Goal: Task Accomplishment & Management: Complete application form

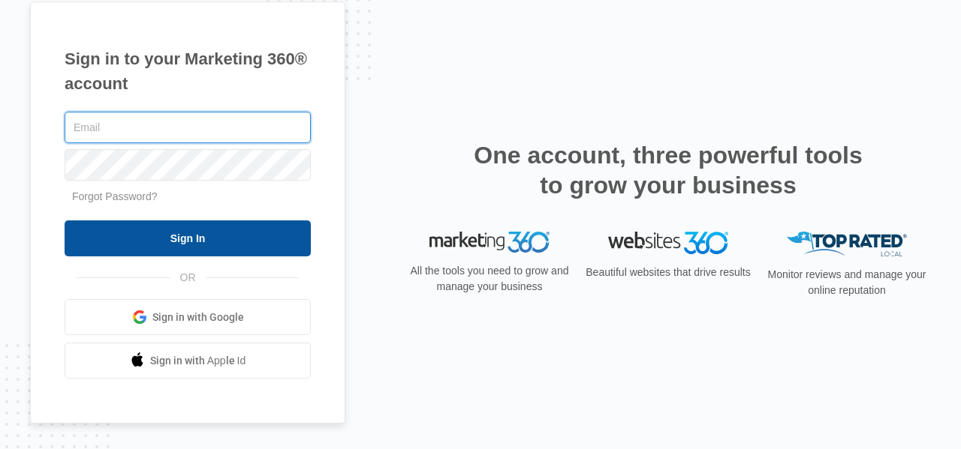
type input "[EMAIL_ADDRESS][DOMAIN_NAME]"
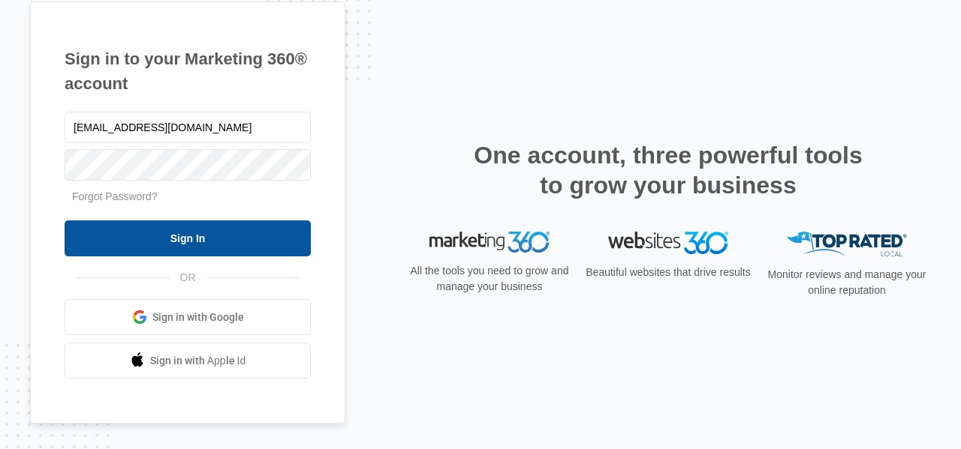
click at [110, 232] on input "Sign In" at bounding box center [188, 239] width 246 height 36
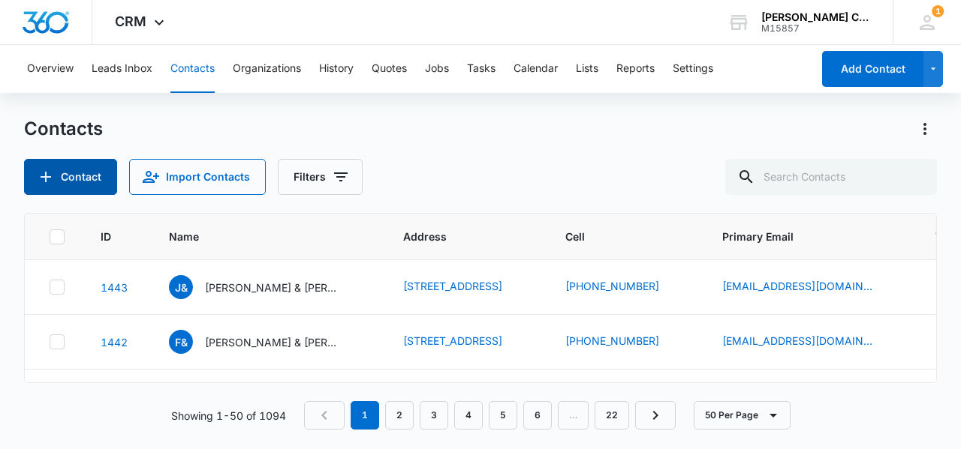
click at [80, 182] on button "Contact" at bounding box center [70, 177] width 93 height 36
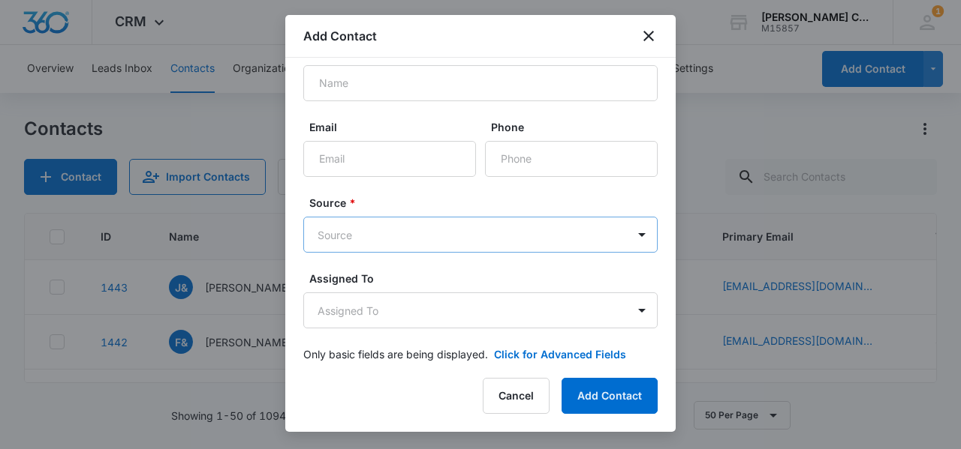
scroll to position [50, 0]
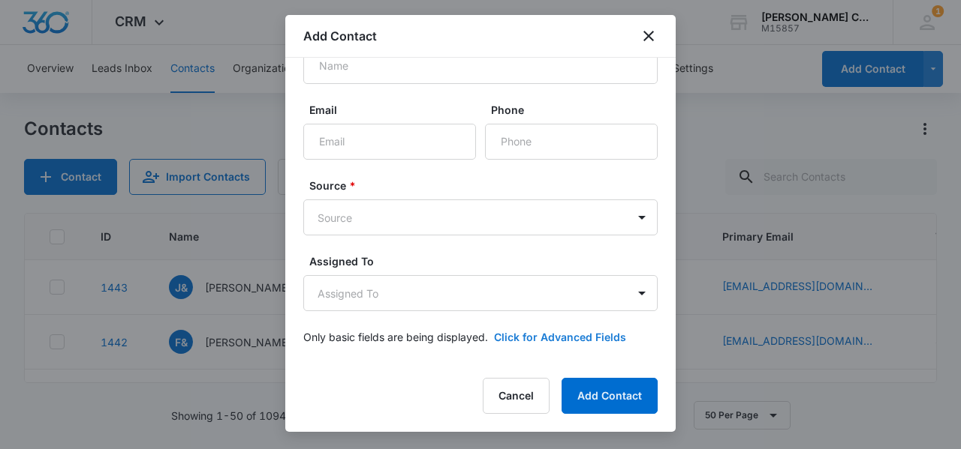
click at [507, 340] on button "Click for Advanced Fields" at bounding box center [560, 337] width 132 height 16
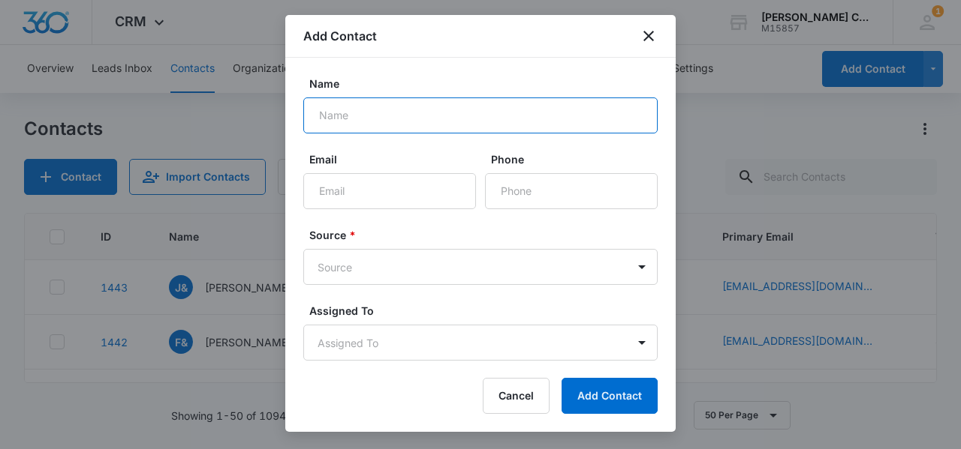
click at [384, 107] on input "Name" at bounding box center [480, 116] width 354 height 36
type input "[PERSON_NAME]"
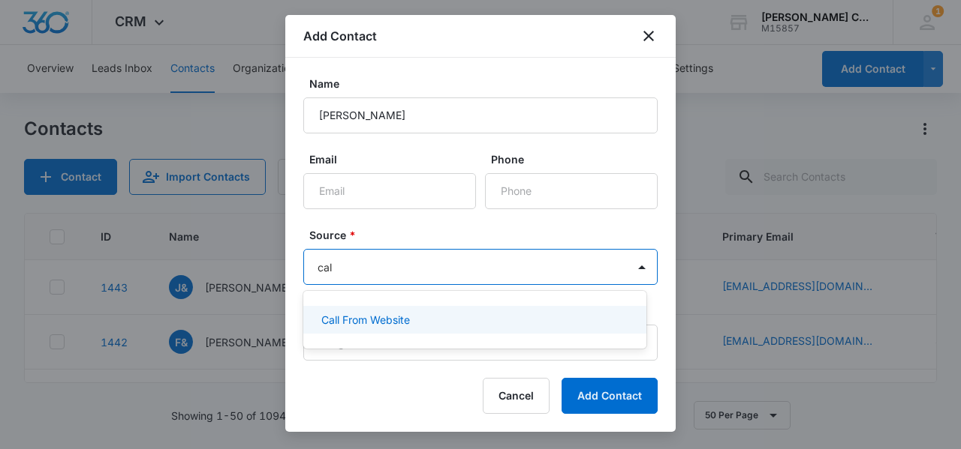
type input "call"
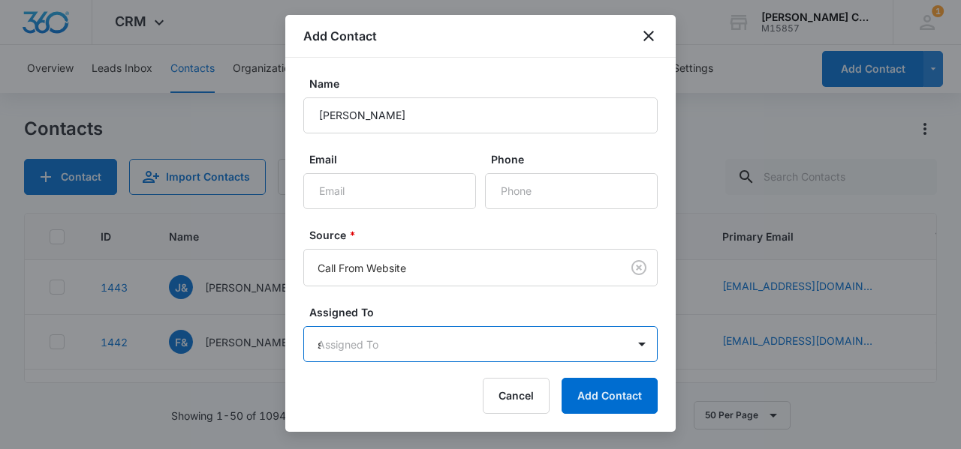
type input "sc"
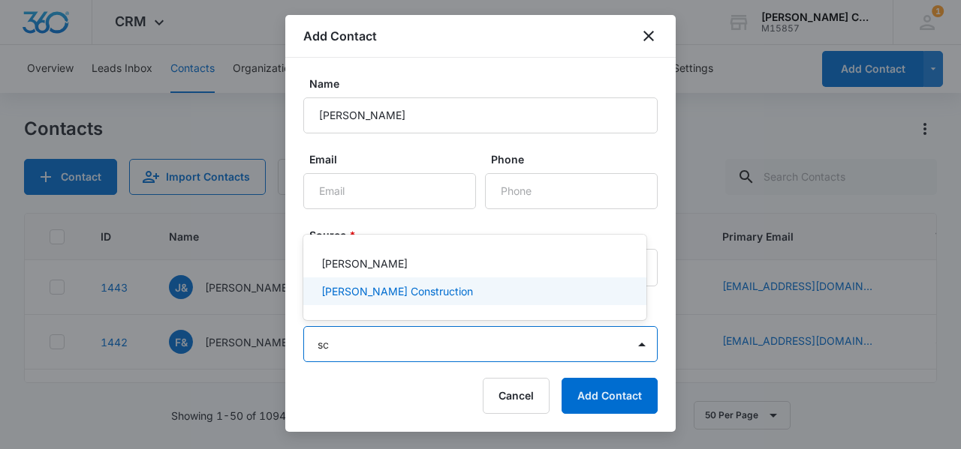
click at [394, 292] on p "[PERSON_NAME] Construction" at bounding box center [397, 292] width 152 height 16
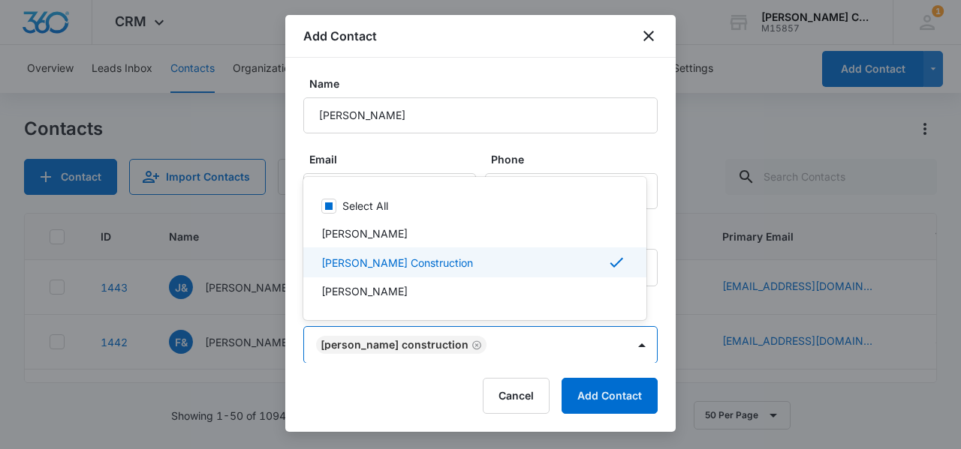
click at [290, 272] on div at bounding box center [480, 224] width 961 height 449
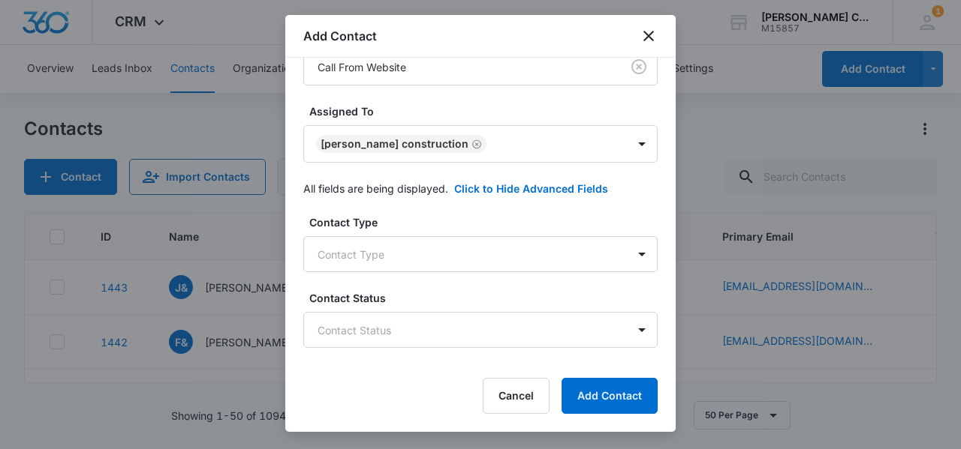
scroll to position [225, 0]
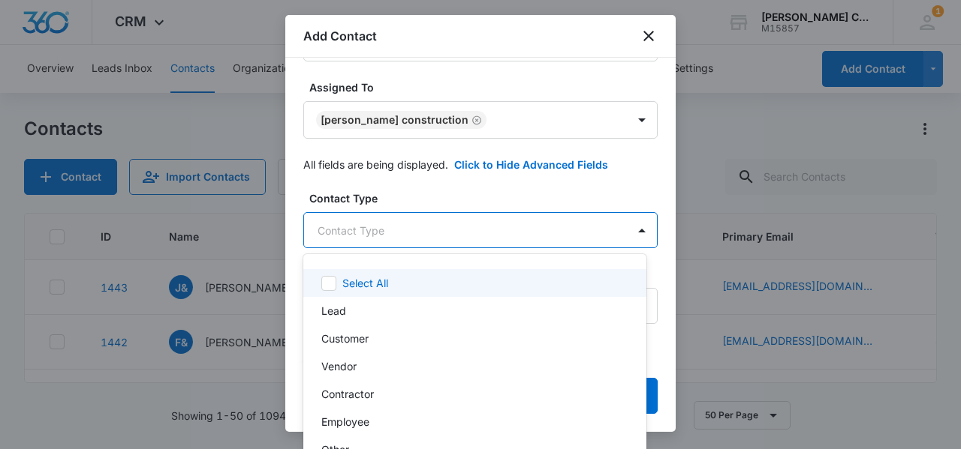
click at [380, 232] on body "CRM Apps Reputation Websites Forms CRM Email Social Shop Payments POS Content A…" at bounding box center [480, 224] width 961 height 449
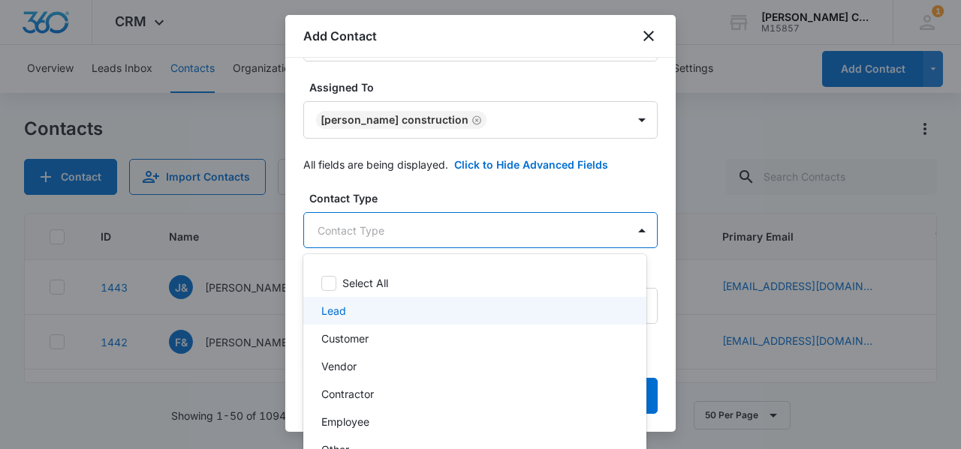
click at [344, 309] on p "Lead" at bounding box center [333, 311] width 25 height 16
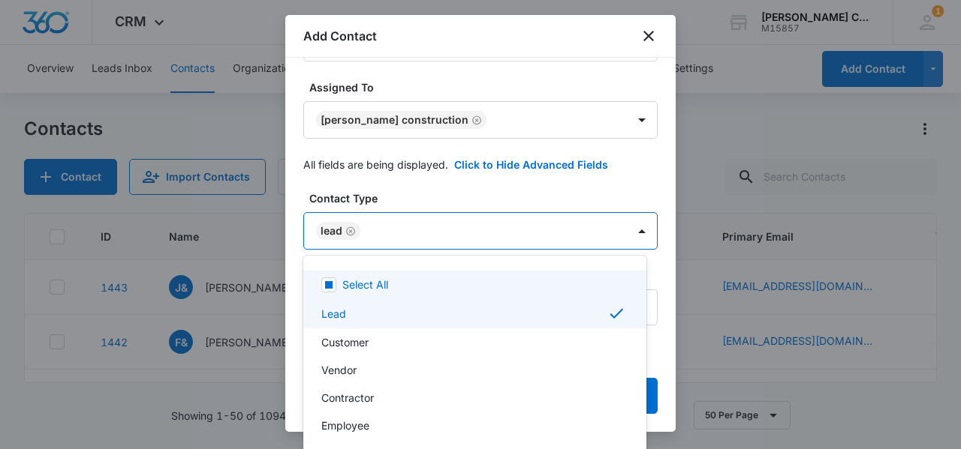
click at [422, 191] on div at bounding box center [480, 224] width 961 height 449
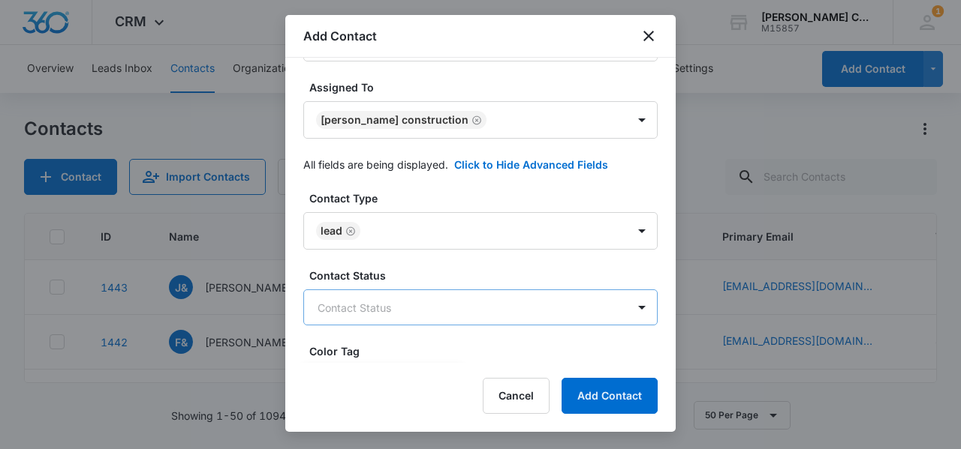
click at [378, 306] on body "CRM Apps Reputation Websites Forms CRM Email Social Shop Payments POS Content A…" at bounding box center [480, 224] width 961 height 449
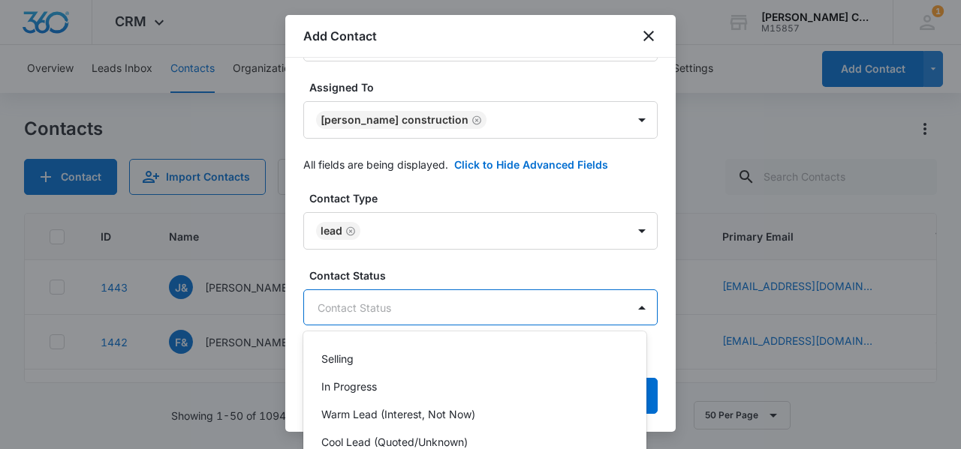
scroll to position [141, 0]
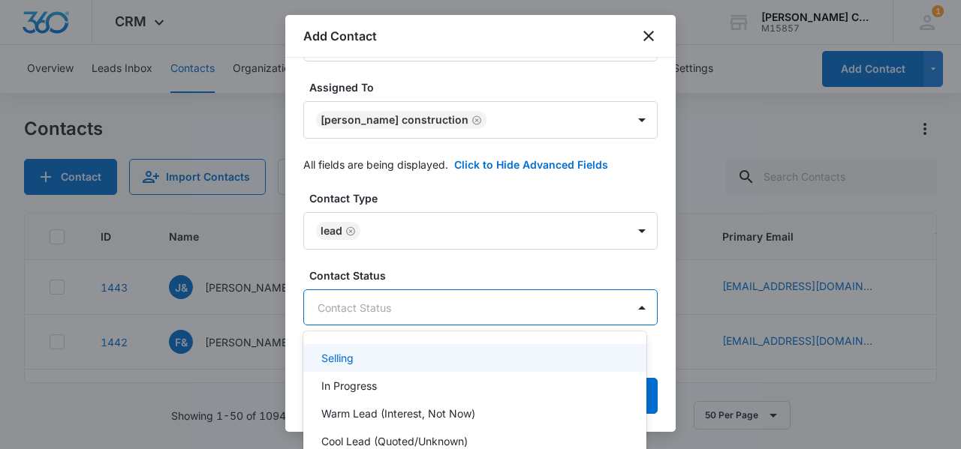
click at [335, 359] on p "Selling" at bounding box center [337, 358] width 32 height 16
click at [430, 272] on div at bounding box center [480, 224] width 961 height 449
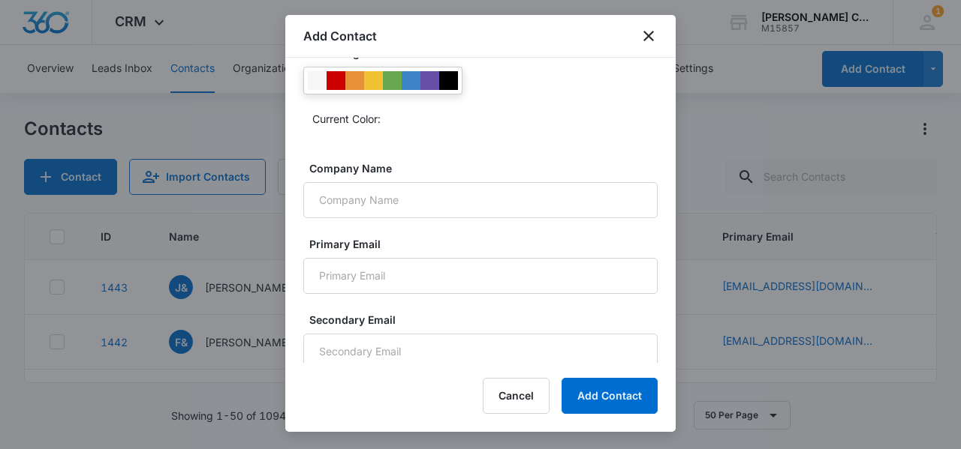
scroll to position [600, 0]
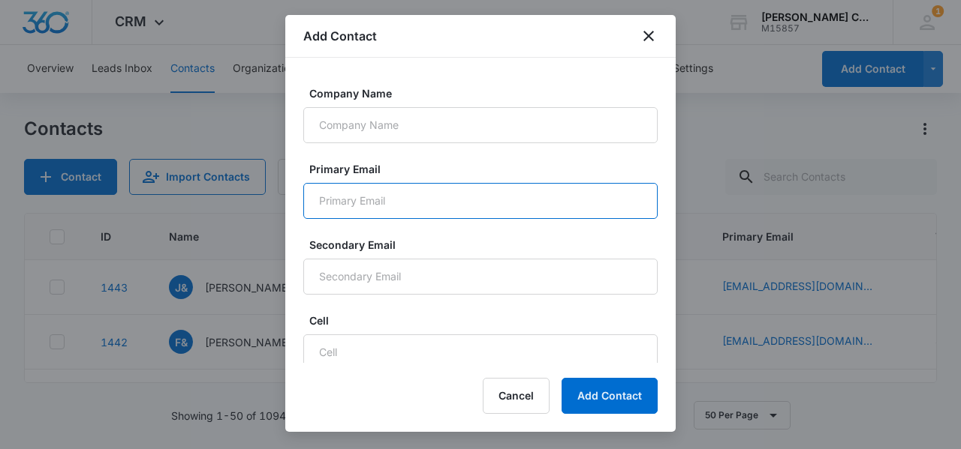
click at [350, 207] on input "Primary Email" at bounding box center [480, 201] width 354 height 36
type input "[EMAIL_ADDRESS][DOMAIN_NAME]"
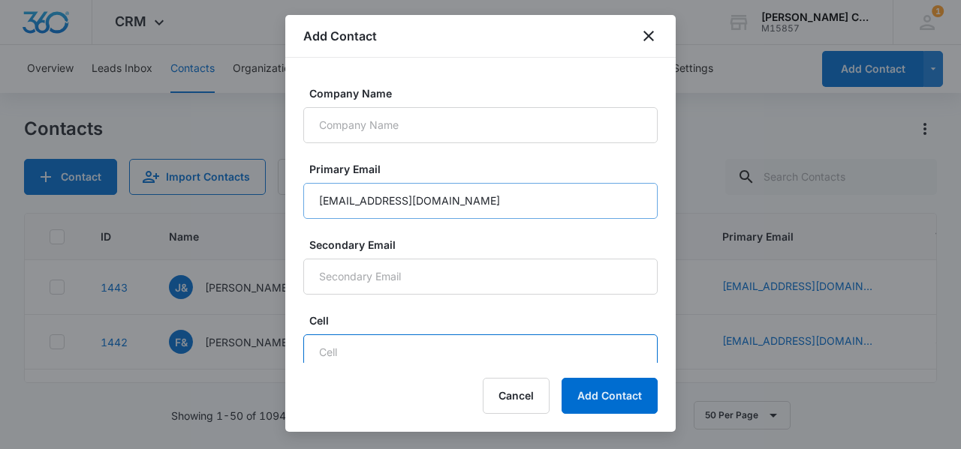
scroll to position [608, 0]
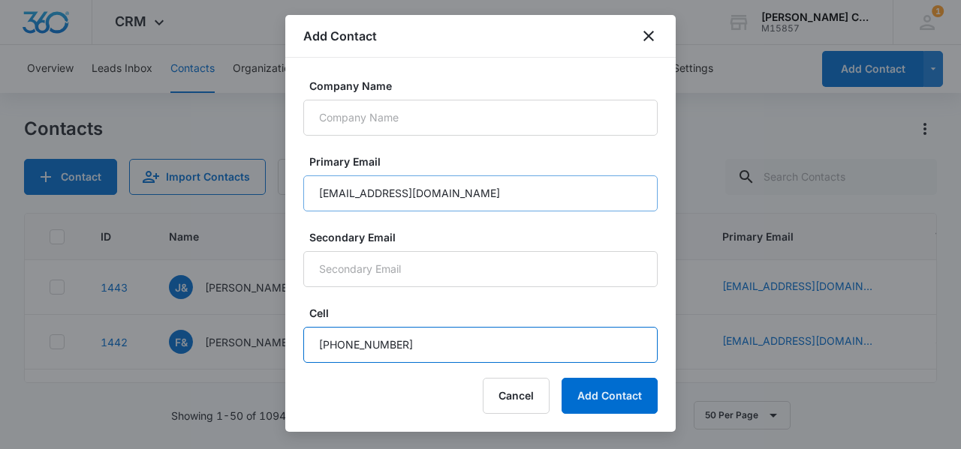
type input "[PHONE_NUMBER]"
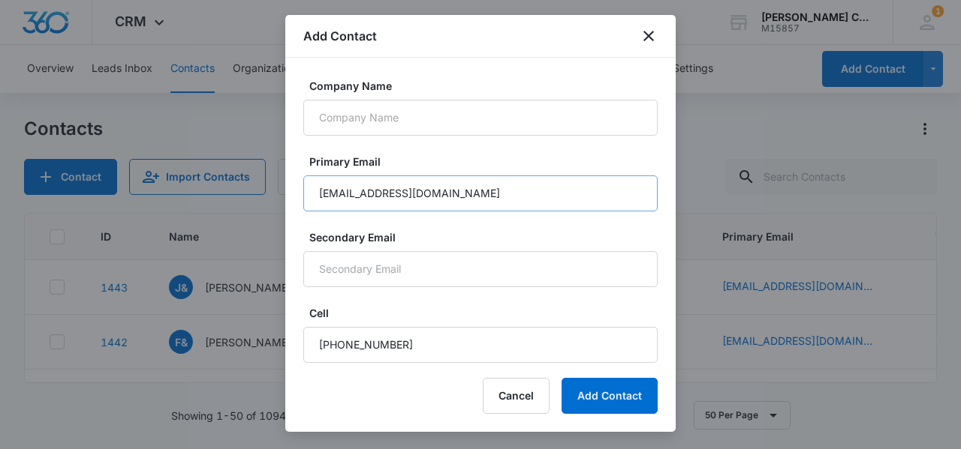
scroll to position [837, 0]
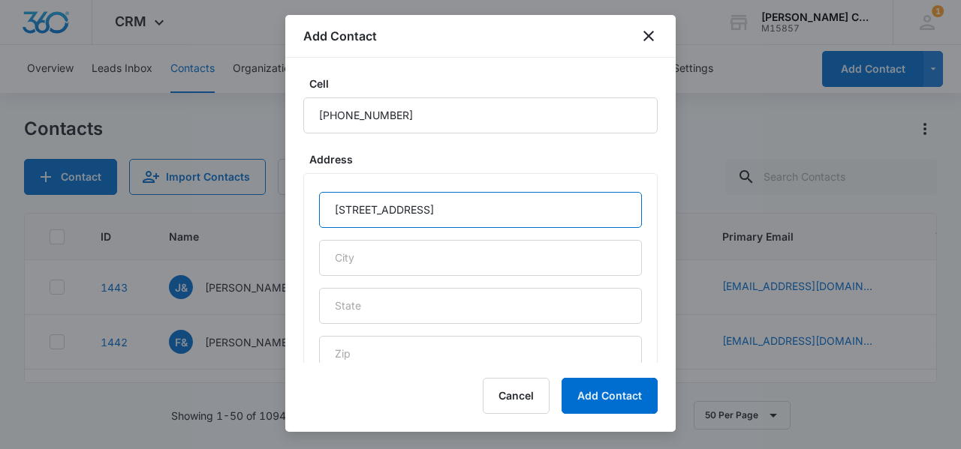
type input "[STREET_ADDRESS]"
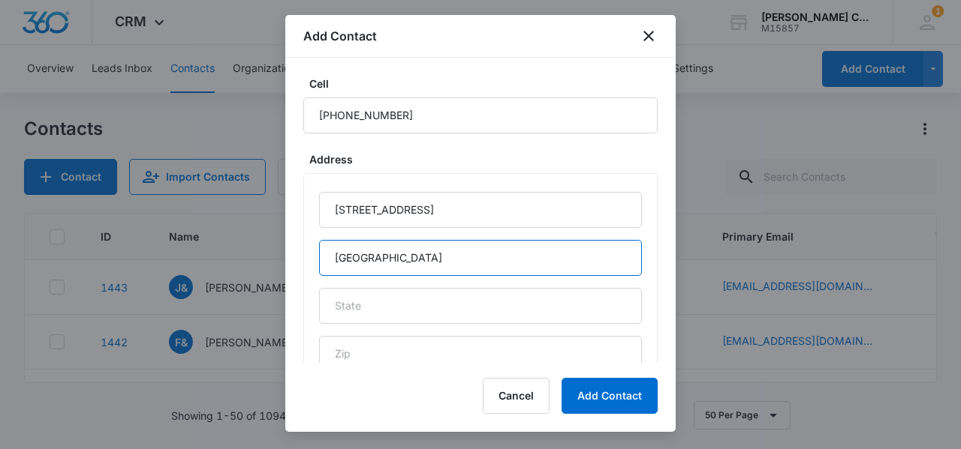
type input "[GEOGRAPHIC_DATA]"
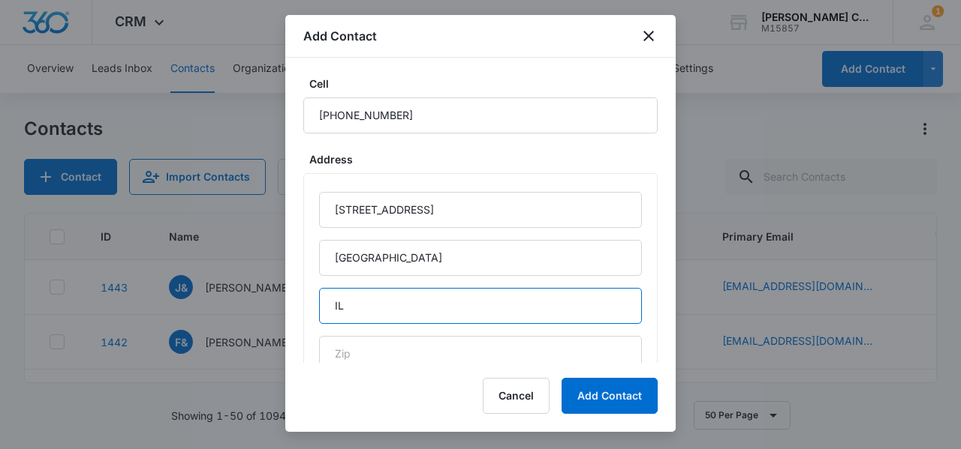
type input "IL"
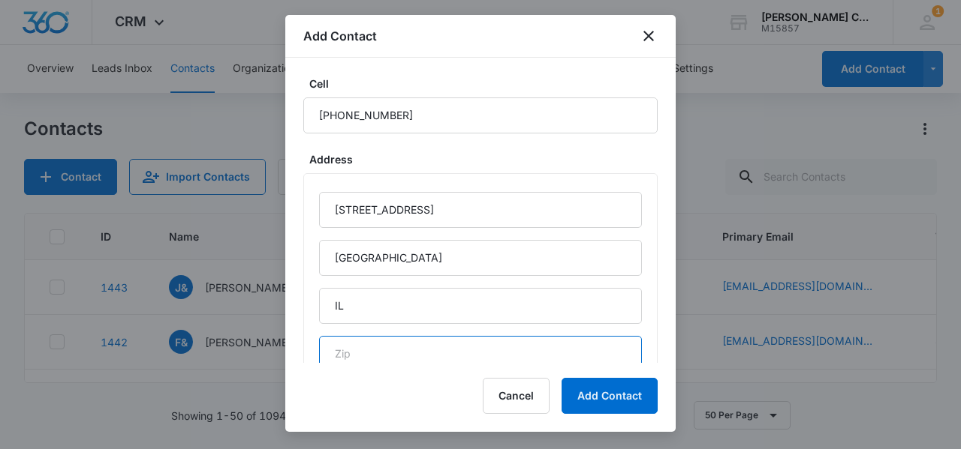
scroll to position [846, 0]
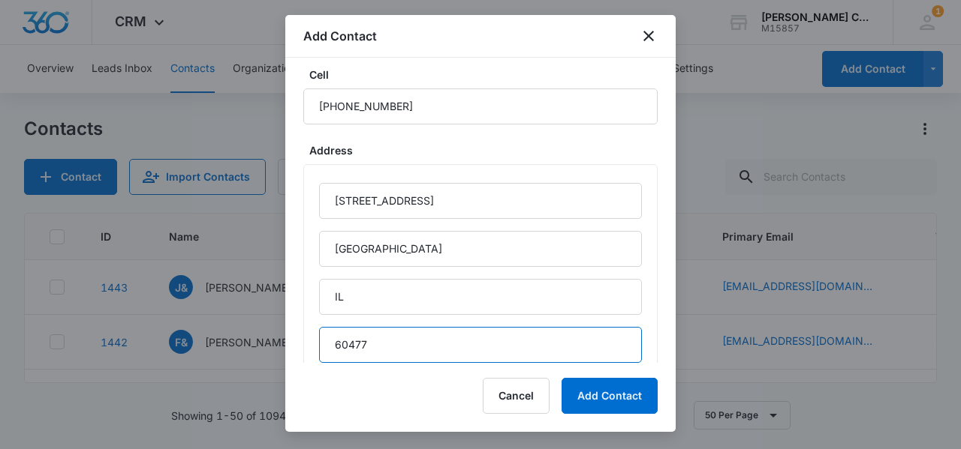
type input "60477"
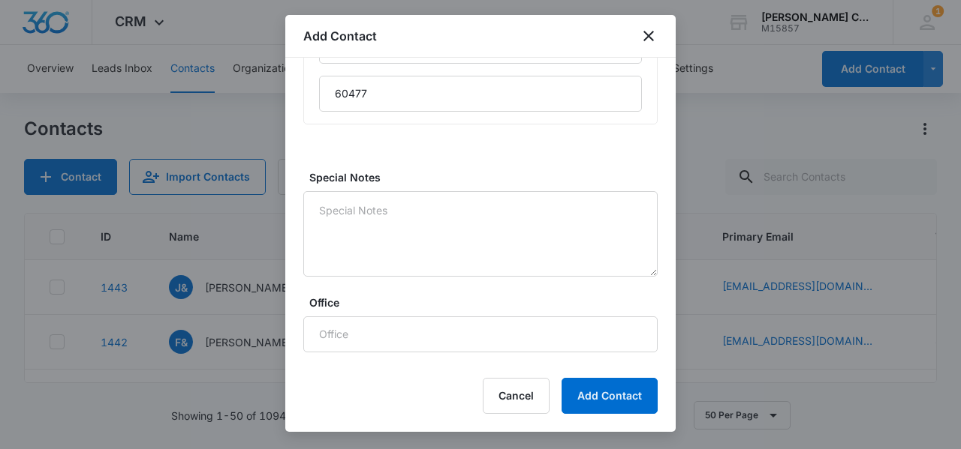
scroll to position [1239, 0]
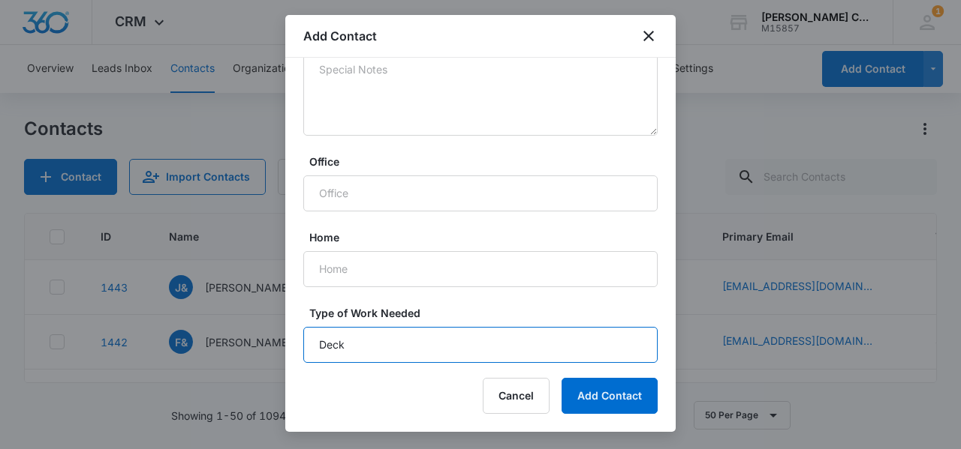
type input "Deck"
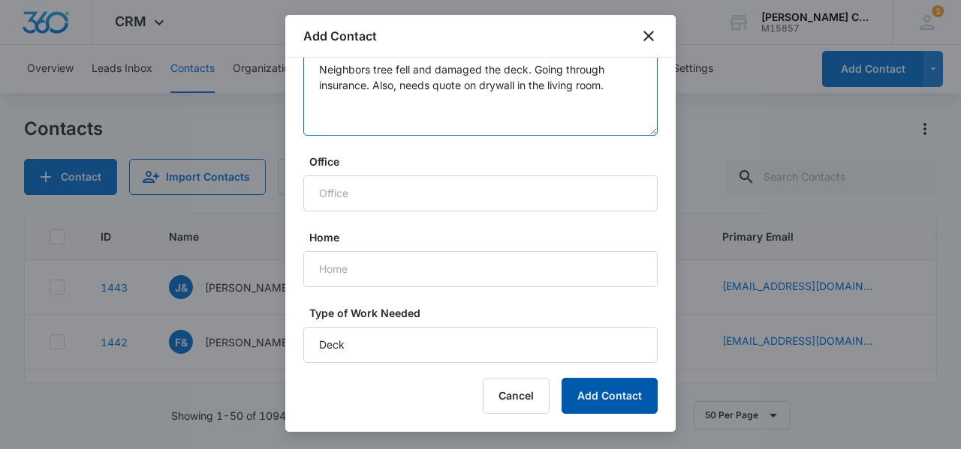
type textarea "Neighbors tree fell and damaged the deck. Going through insurance. Also, needs …"
click at [597, 410] on button "Add Contact" at bounding box center [609, 396] width 96 height 36
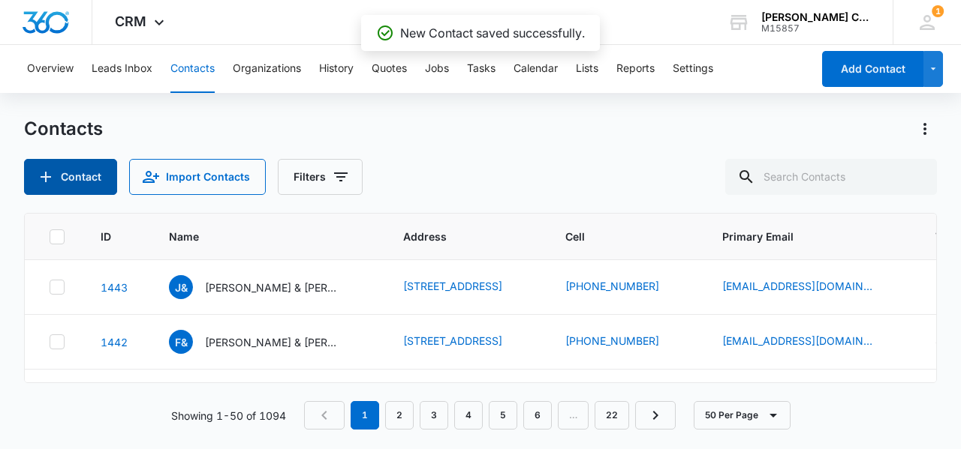
click at [69, 175] on button "Contact" at bounding box center [70, 177] width 93 height 36
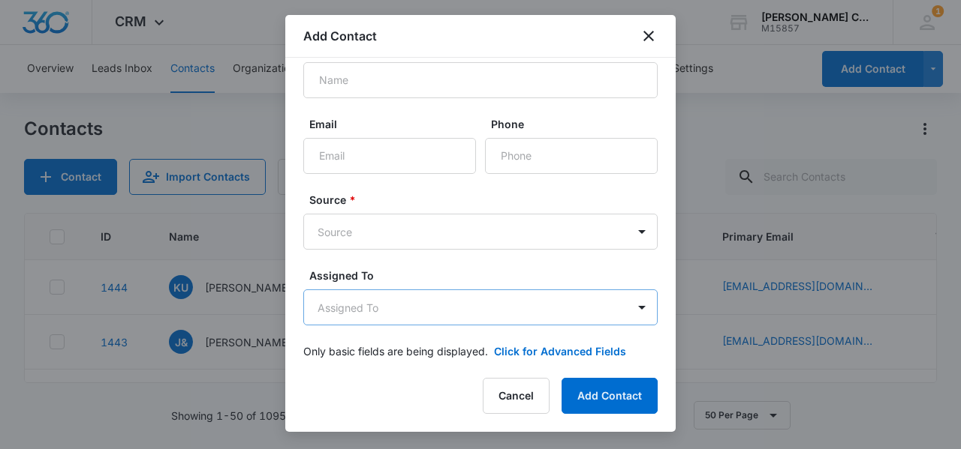
scroll to position [50, 0]
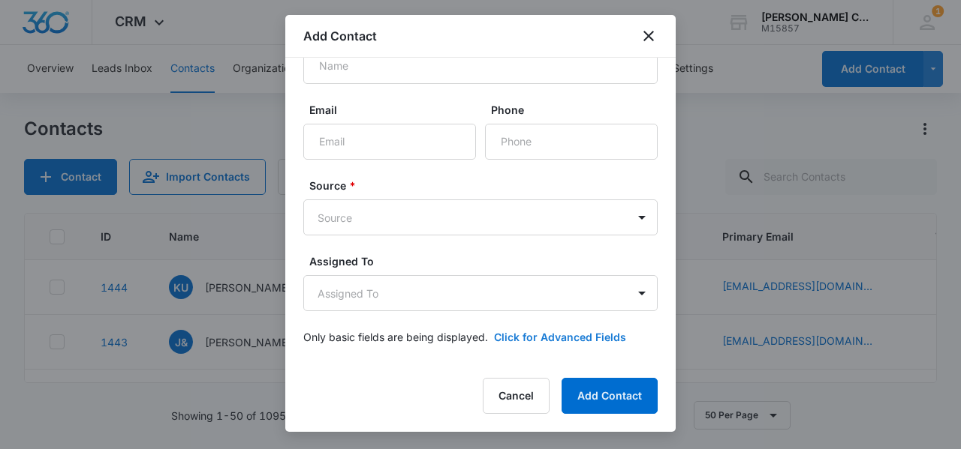
click at [514, 344] on button "Click for Advanced Fields" at bounding box center [560, 337] width 132 height 16
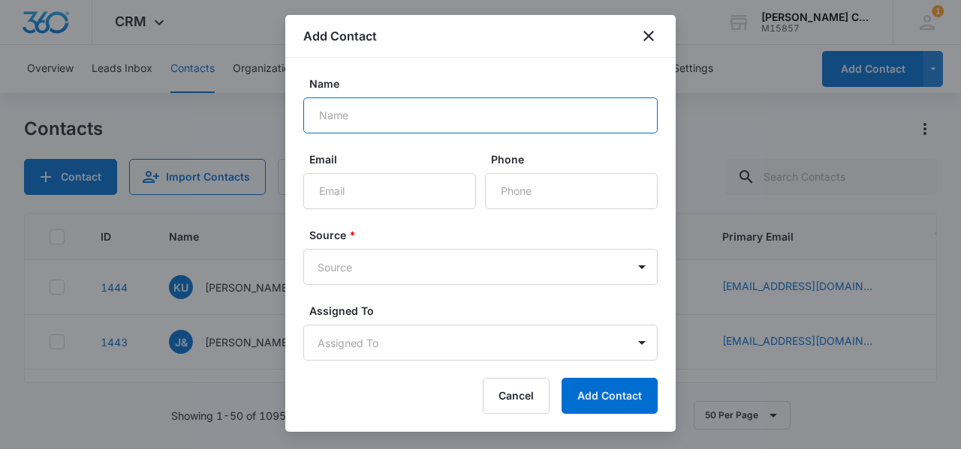
click at [349, 113] on input "Name" at bounding box center [480, 116] width 354 height 36
type input "[PERSON_NAME]"
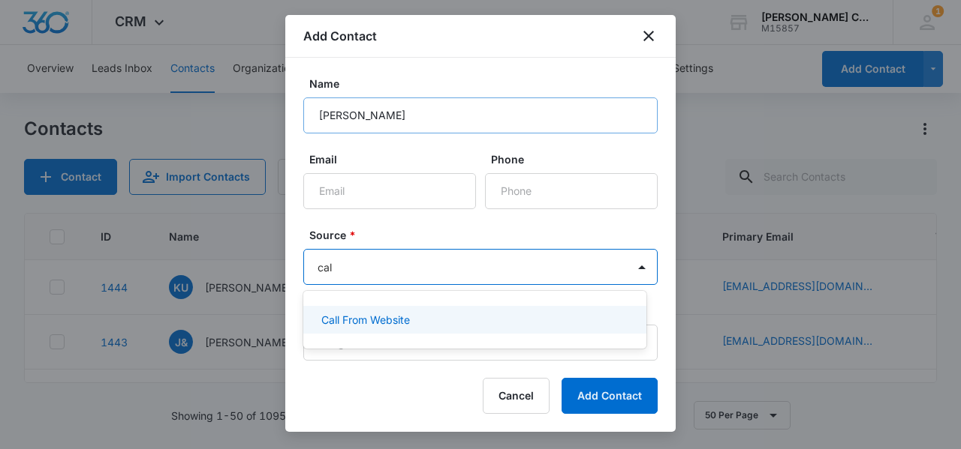
type input "call"
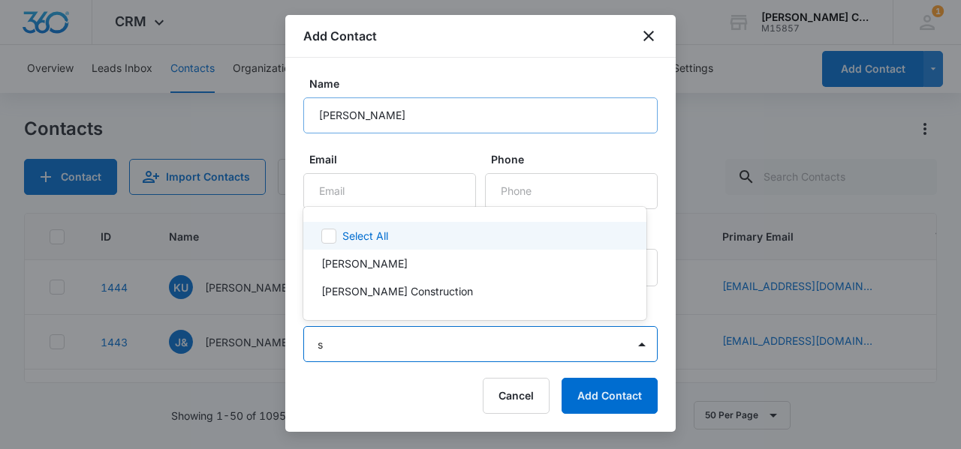
type input "sc"
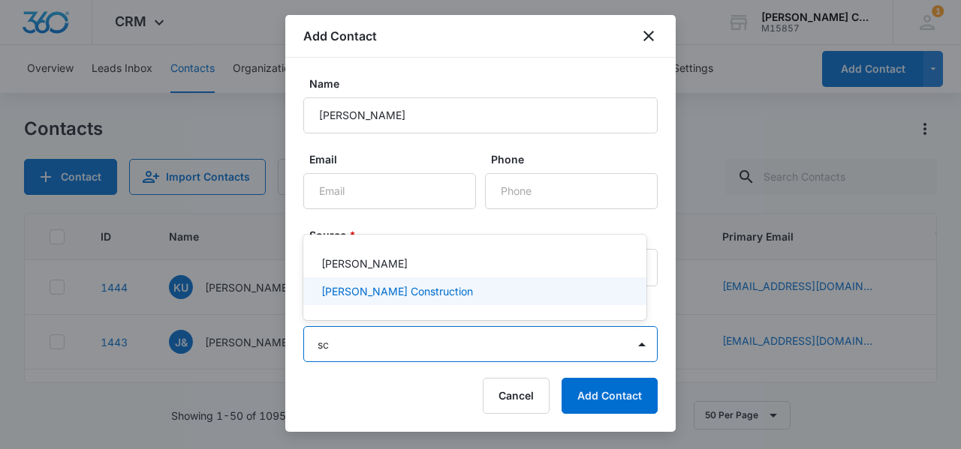
click at [344, 293] on p "[PERSON_NAME] Construction" at bounding box center [397, 292] width 152 height 16
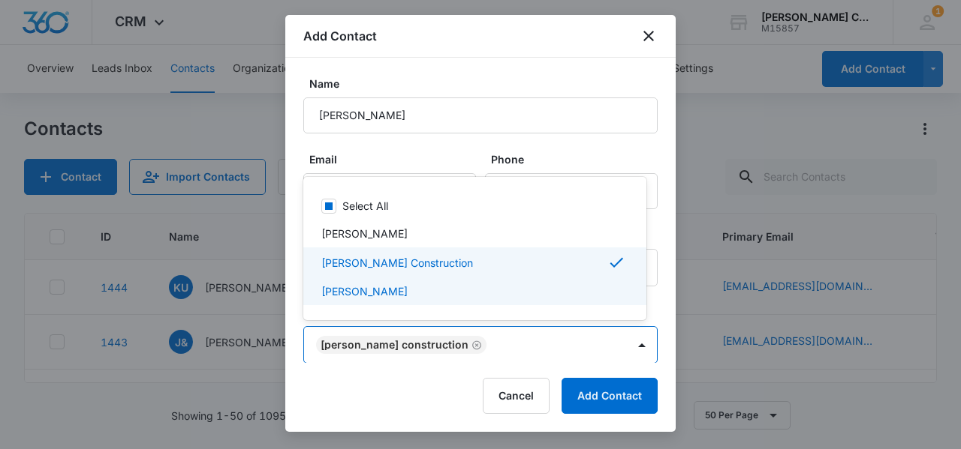
click at [293, 303] on div at bounding box center [480, 224] width 961 height 449
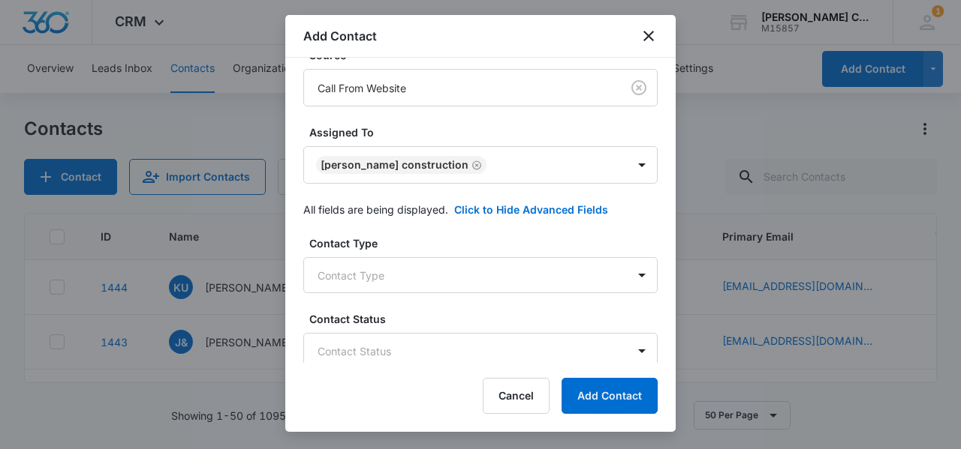
scroll to position [225, 0]
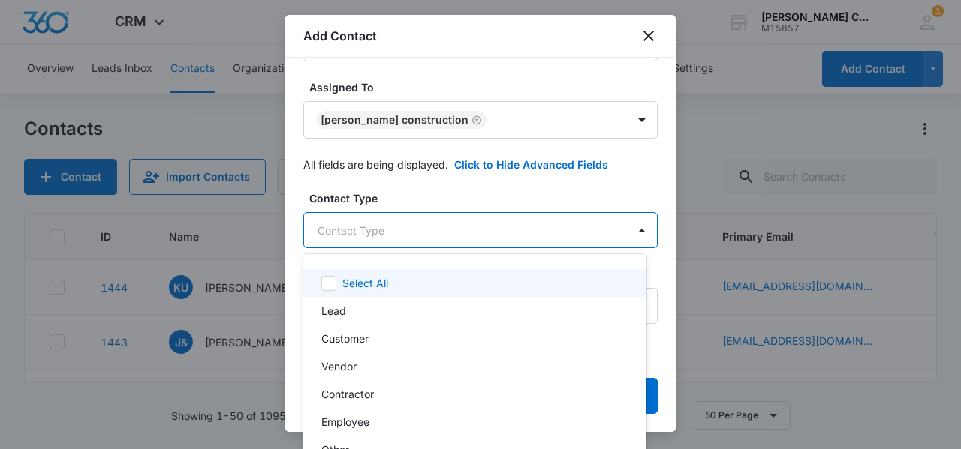
click at [358, 230] on body "CRM Apps Reputation Websites Forms CRM Email Social Shop Payments POS Content A…" at bounding box center [480, 224] width 961 height 449
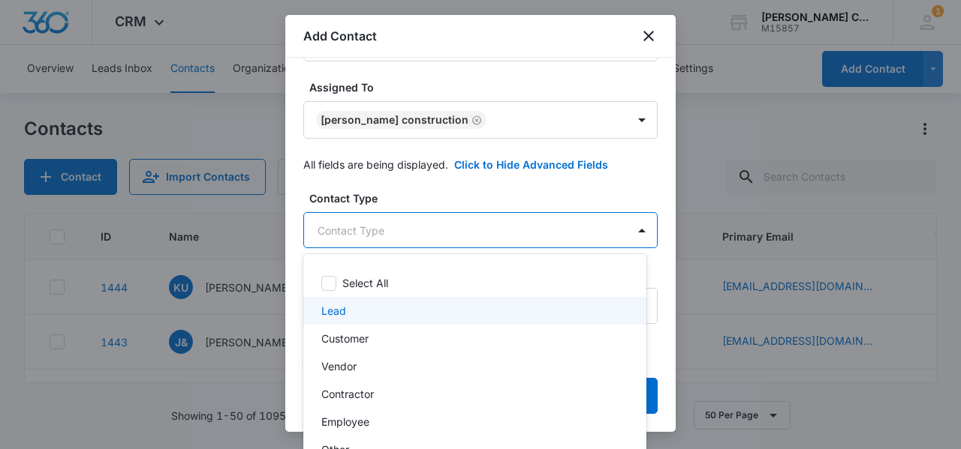
click at [341, 307] on p "Lead" at bounding box center [333, 311] width 25 height 16
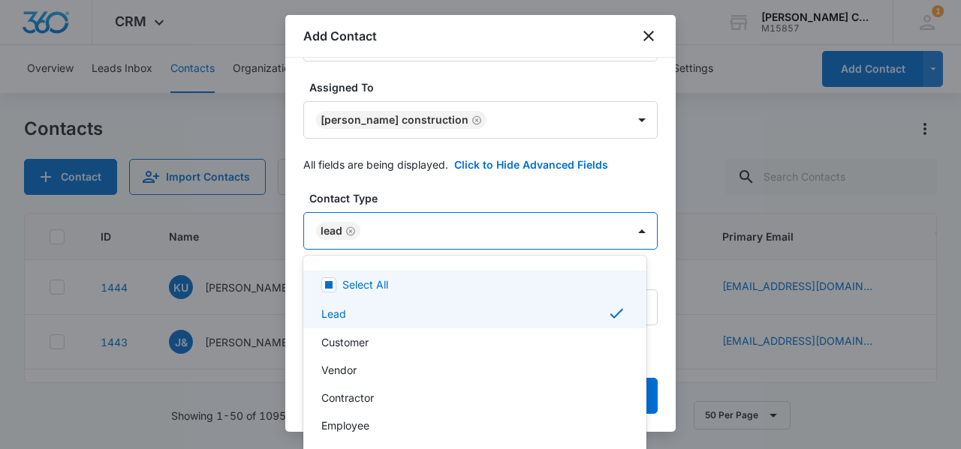
click at [297, 252] on div at bounding box center [480, 224] width 961 height 449
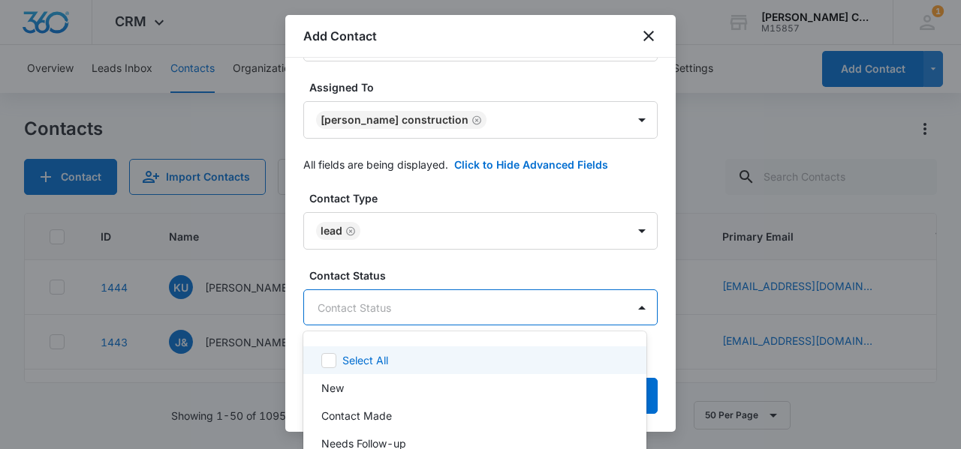
click at [324, 323] on body "CRM Apps Reputation Websites Forms CRM Email Social Shop Payments POS Content A…" at bounding box center [480, 224] width 961 height 449
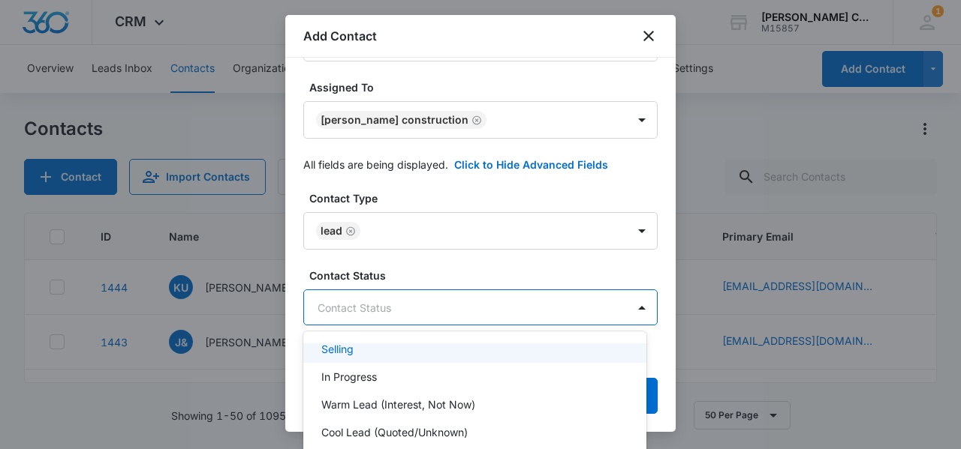
click at [339, 347] on p "Selling" at bounding box center [337, 349] width 32 height 16
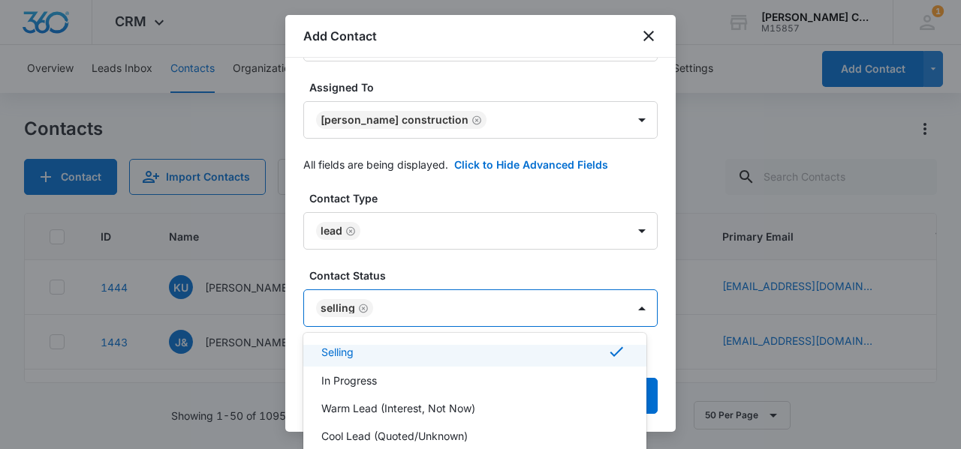
scroll to position [152, 0]
click at [289, 296] on div at bounding box center [480, 224] width 961 height 449
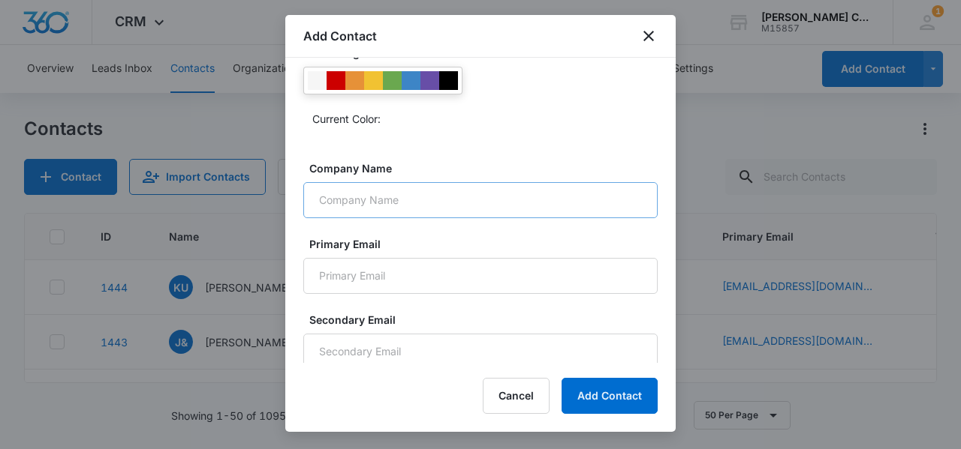
scroll to position [600, 0]
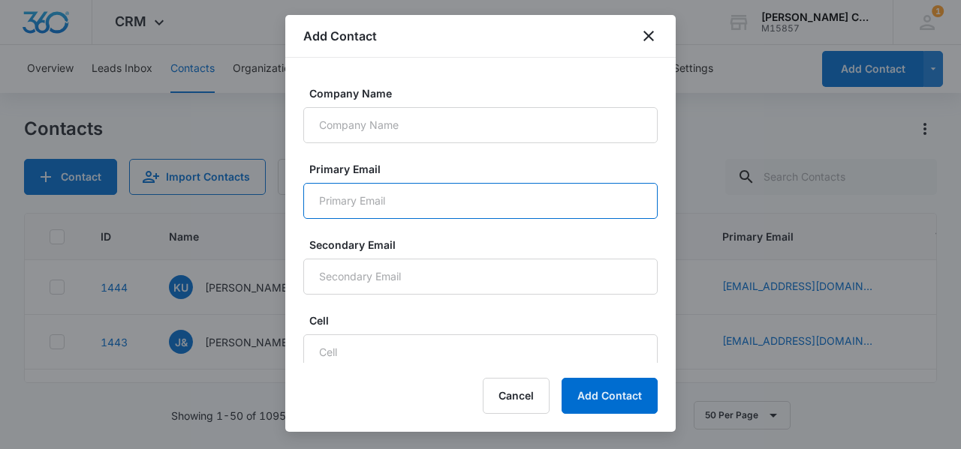
click at [346, 199] on input "Primary Email" at bounding box center [480, 201] width 354 height 36
type input "[EMAIL_ADDRESS][DOMAIN_NAME]"
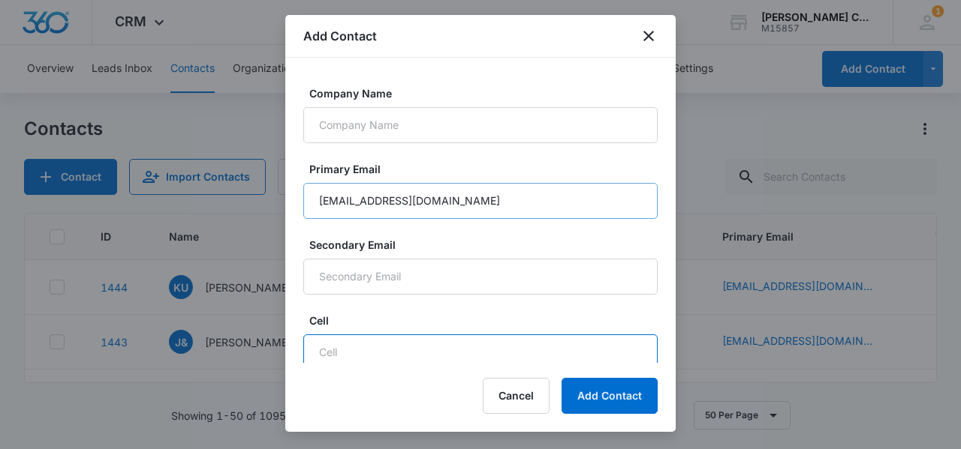
scroll to position [608, 0]
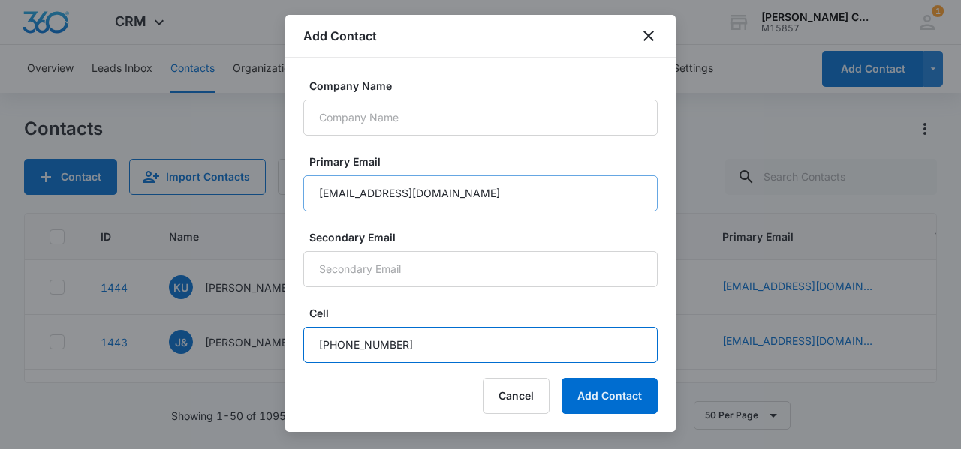
type input "[PHONE_NUMBER]"
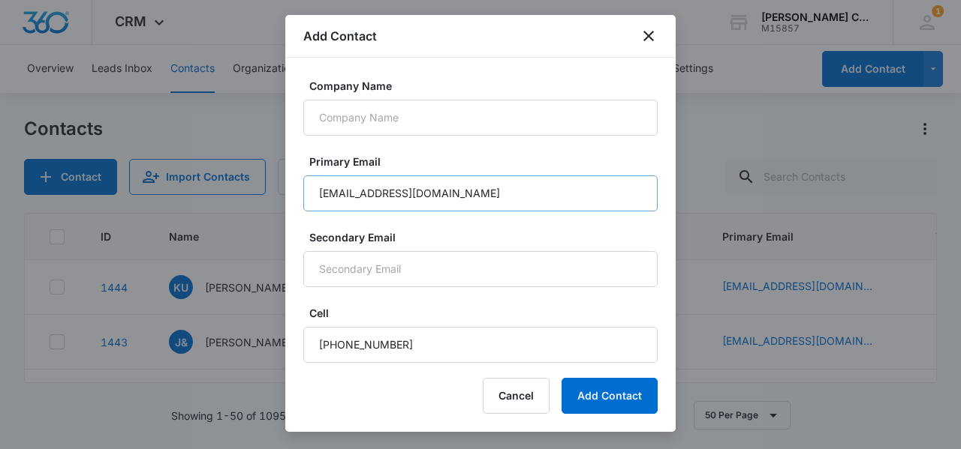
scroll to position [837, 0]
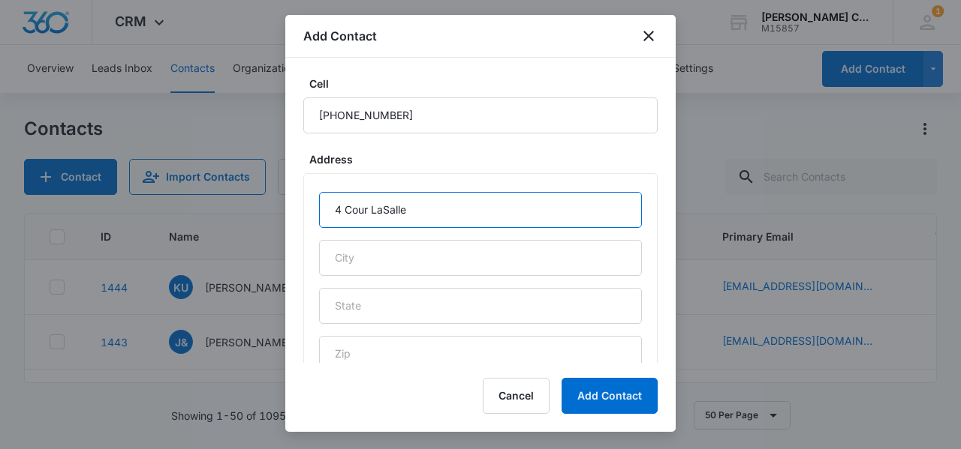
type input "4 Cour LaSalle"
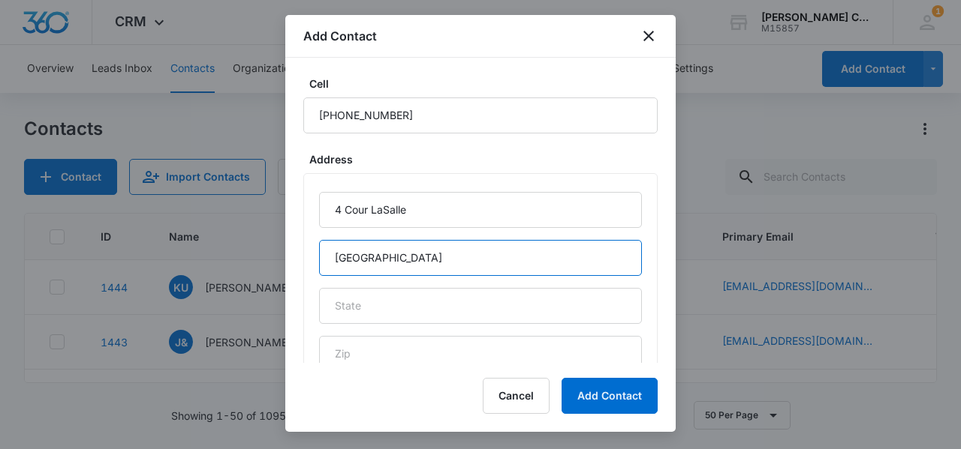
type input "[GEOGRAPHIC_DATA]"
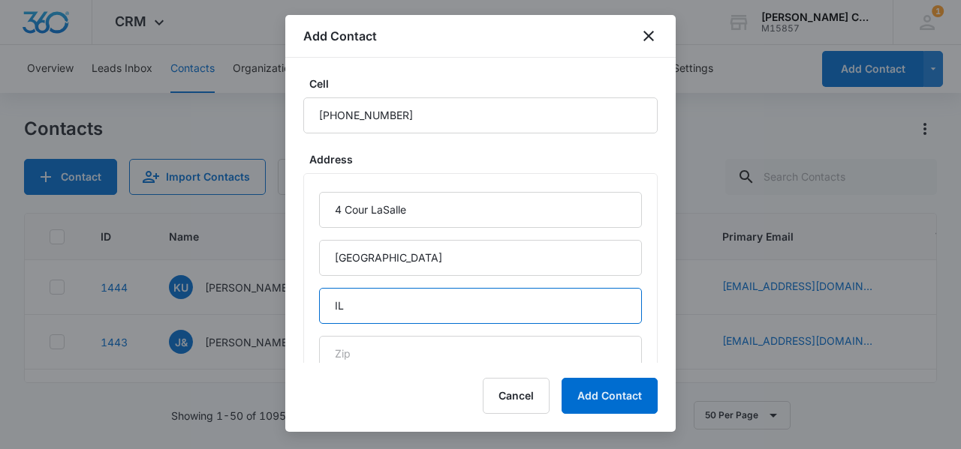
type input "IL"
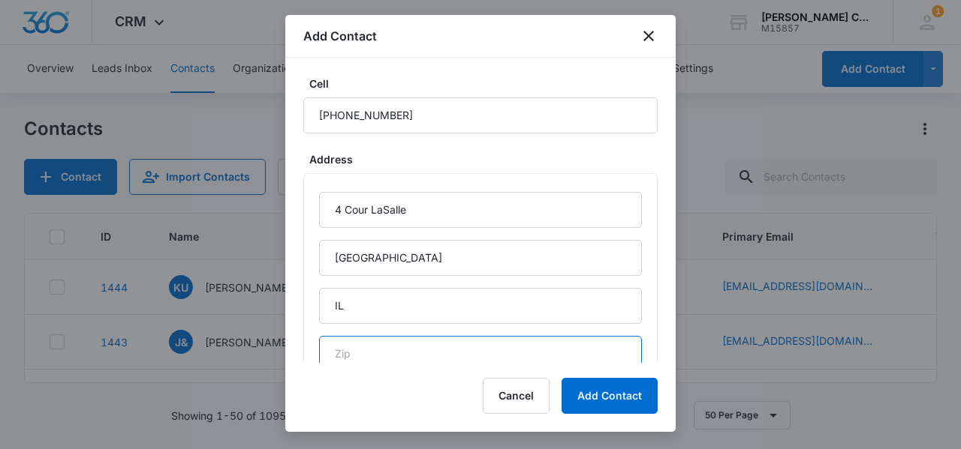
scroll to position [846, 0]
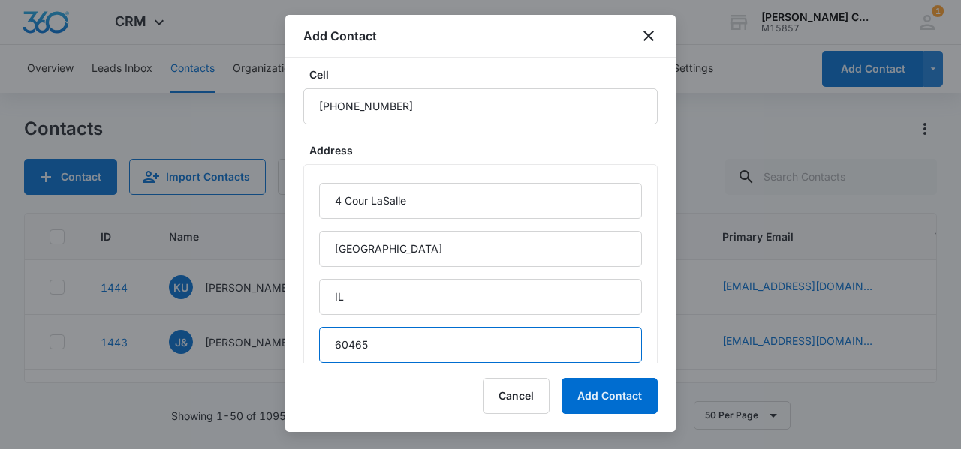
type input "60465"
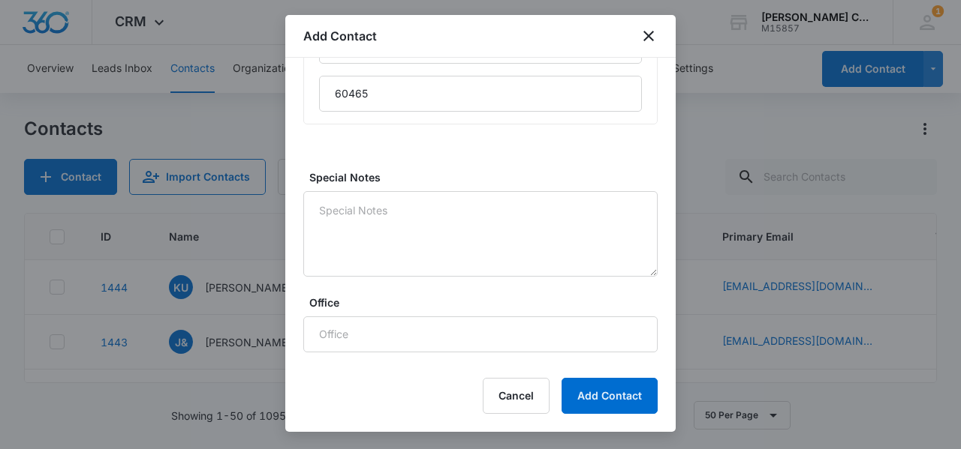
scroll to position [1239, 0]
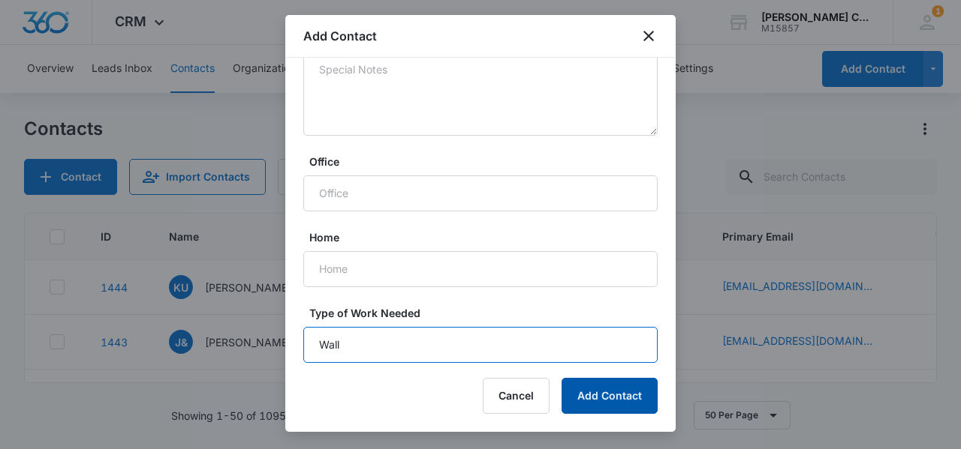
type input "Wall"
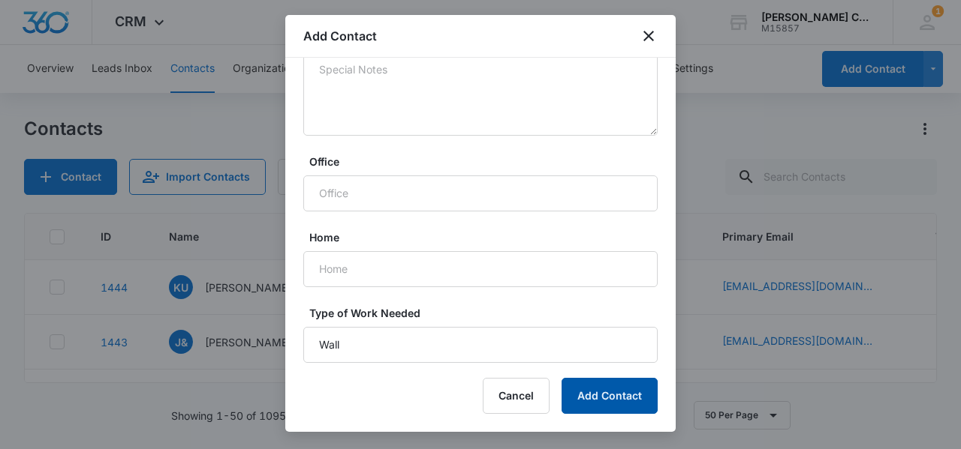
click at [594, 411] on button "Add Contact" at bounding box center [609, 396] width 96 height 36
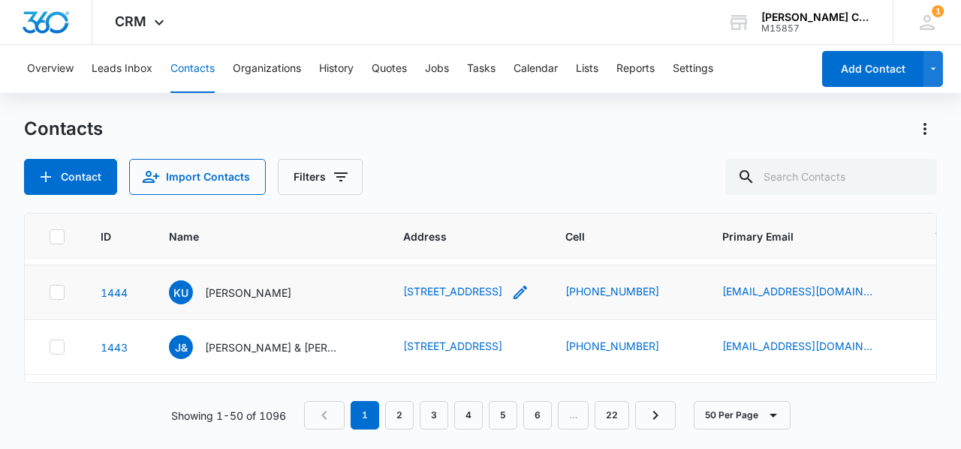
scroll to position [75, 0]
